Goal: Task Accomplishment & Management: Use online tool/utility

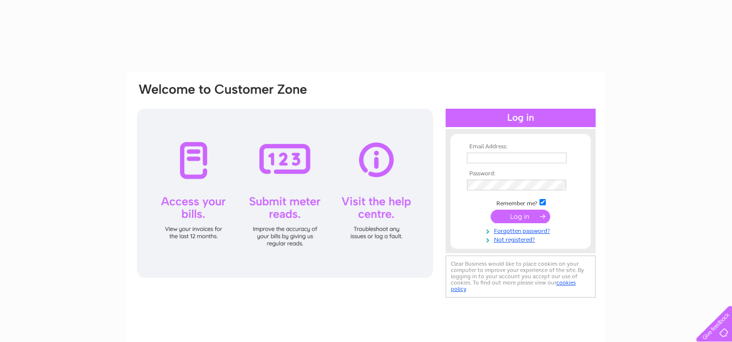
click at [503, 159] on input "text" at bounding box center [517, 158] width 100 height 11
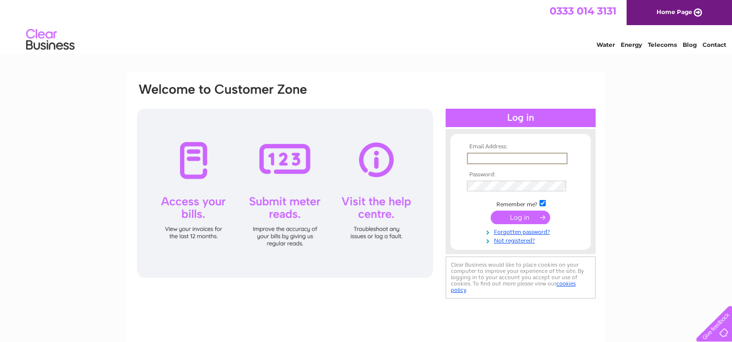
type input "[PERSON_NAME][EMAIL_ADDRESS][DOMAIN_NAME]"
click at [490, 210] on input "submit" at bounding box center [519, 217] width 59 height 14
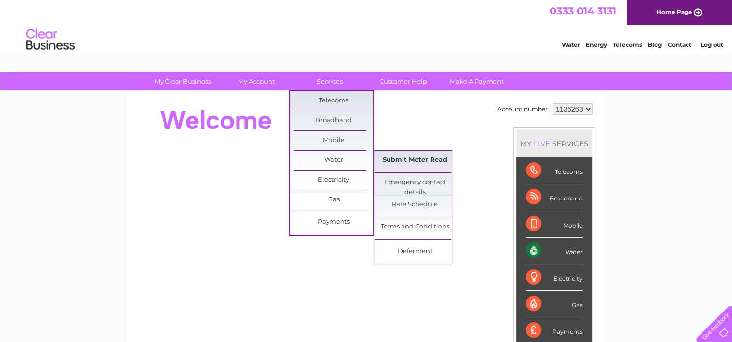
click at [401, 160] on link "Submit Meter Read" at bounding box center [415, 160] width 80 height 19
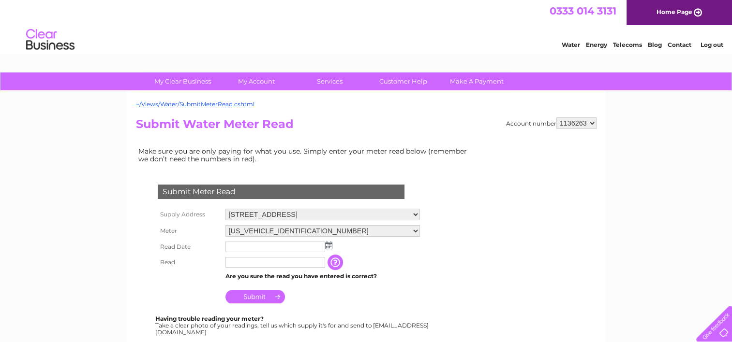
click at [331, 245] on img at bounding box center [328, 246] width 7 height 8
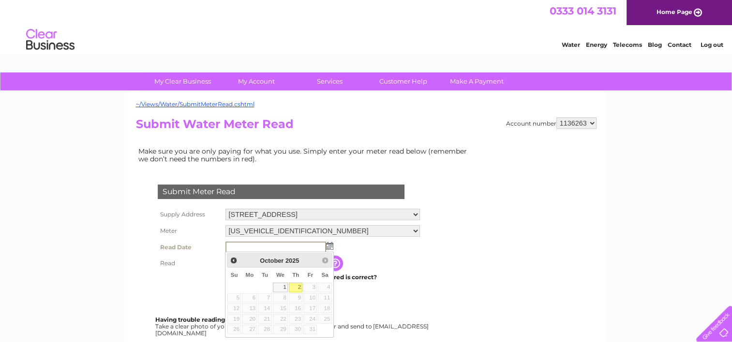
click at [266, 287] on table "Su Mo Tu We Th Fr Sa 1 2 3 4 5 6 7 8 9 10 11 12 13 14 15 16 17 18 19 20 21 22 2…" at bounding box center [279, 301] width 105 height 67
click at [234, 262] on span "Prev" at bounding box center [234, 261] width 8 height 8
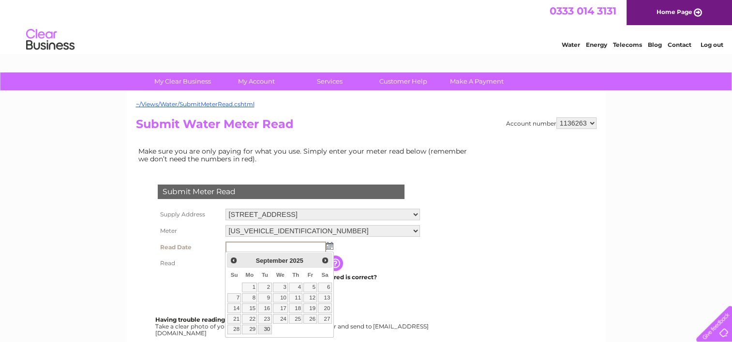
click at [267, 331] on link "30" at bounding box center [265, 330] width 14 height 10
type input "2025/09/30"
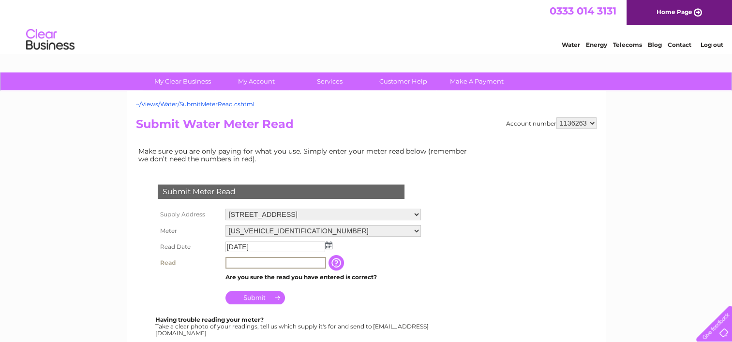
click at [271, 263] on input "text" at bounding box center [275, 263] width 101 height 12
type input "24596"
click at [253, 295] on input "Submit" at bounding box center [254, 297] width 59 height 14
